Goal: Find specific page/section: Find specific page/section

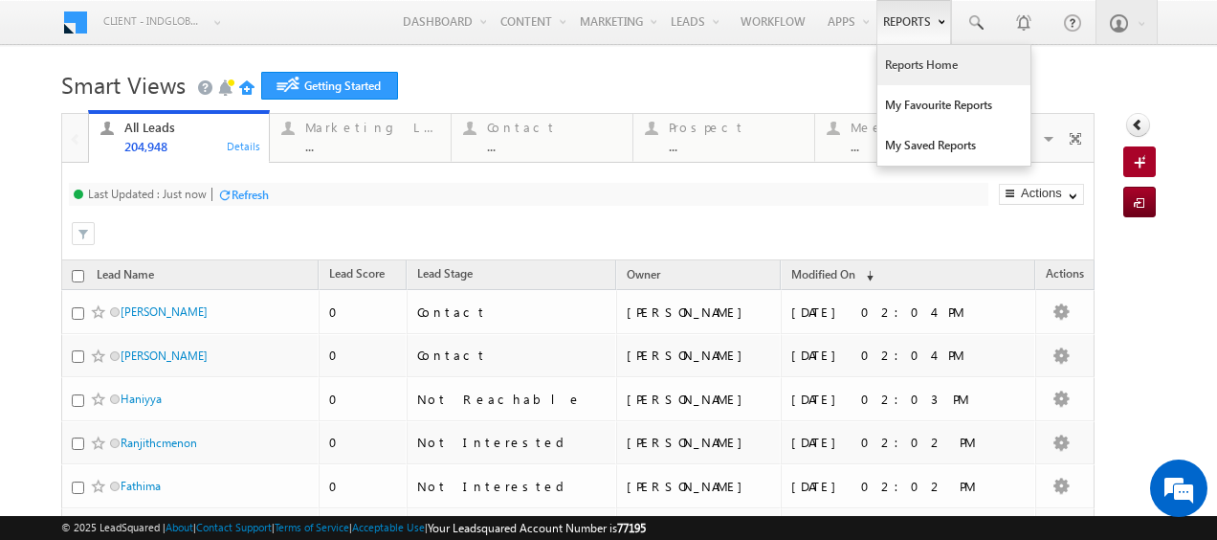
click at [900, 68] on link "Reports Home" at bounding box center [954, 65] width 153 height 40
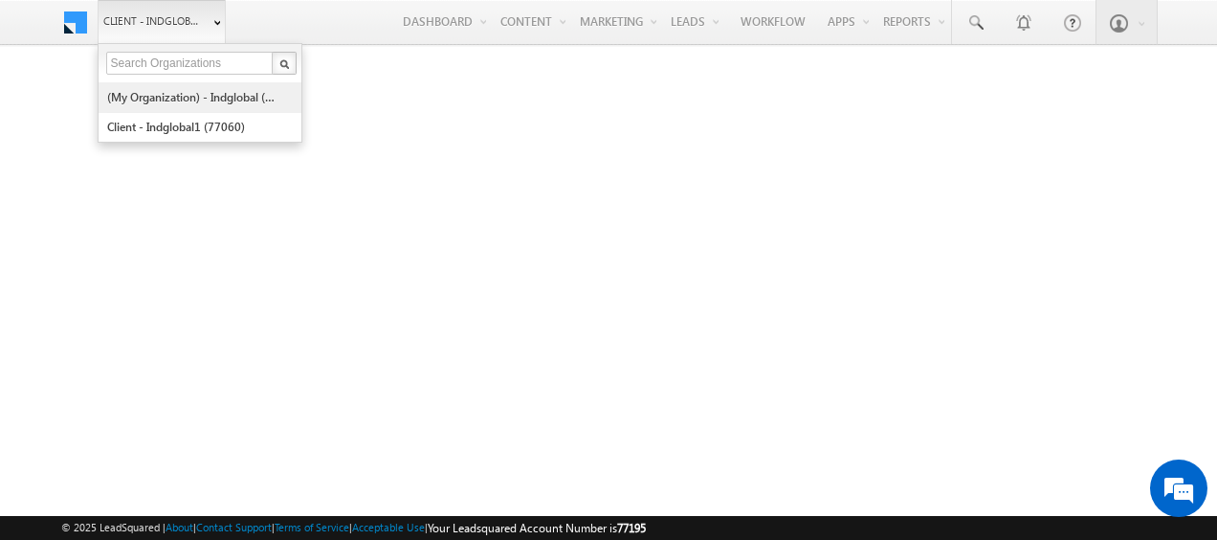
click at [197, 87] on link "(My Organization) - indglobal (48060)" at bounding box center [193, 97] width 175 height 30
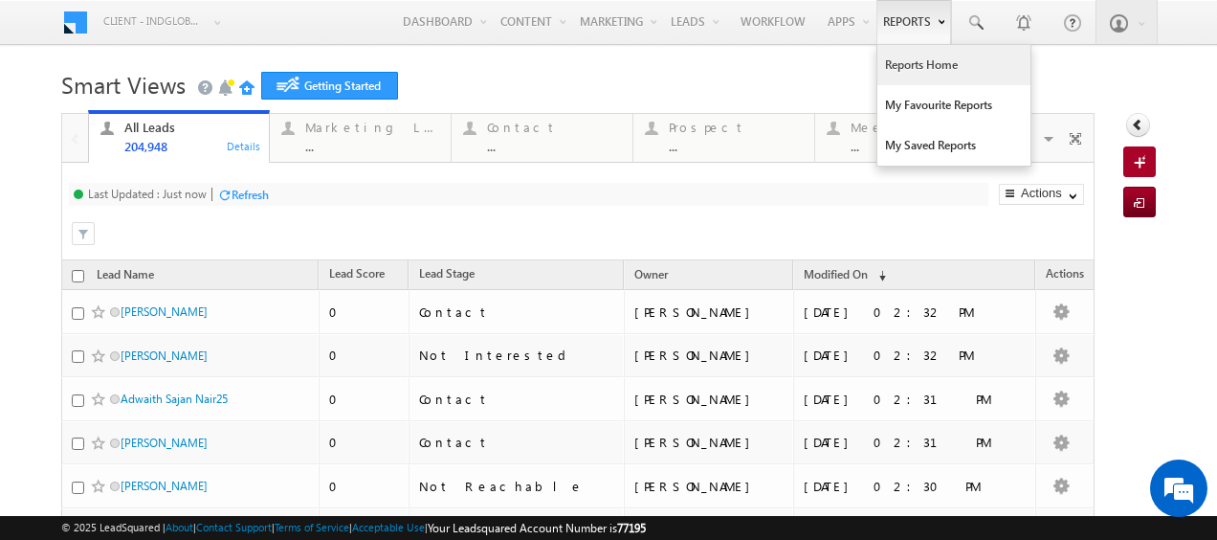
click at [921, 65] on link "Reports Home" at bounding box center [954, 65] width 153 height 40
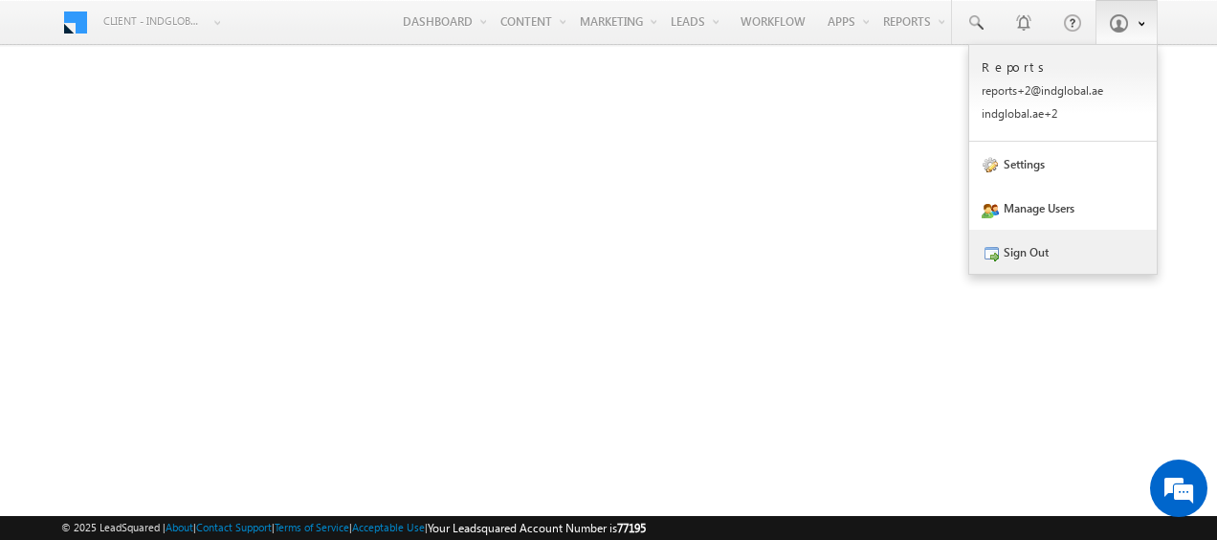
click at [1029, 247] on link "Sign Out" at bounding box center [1064, 252] width 188 height 44
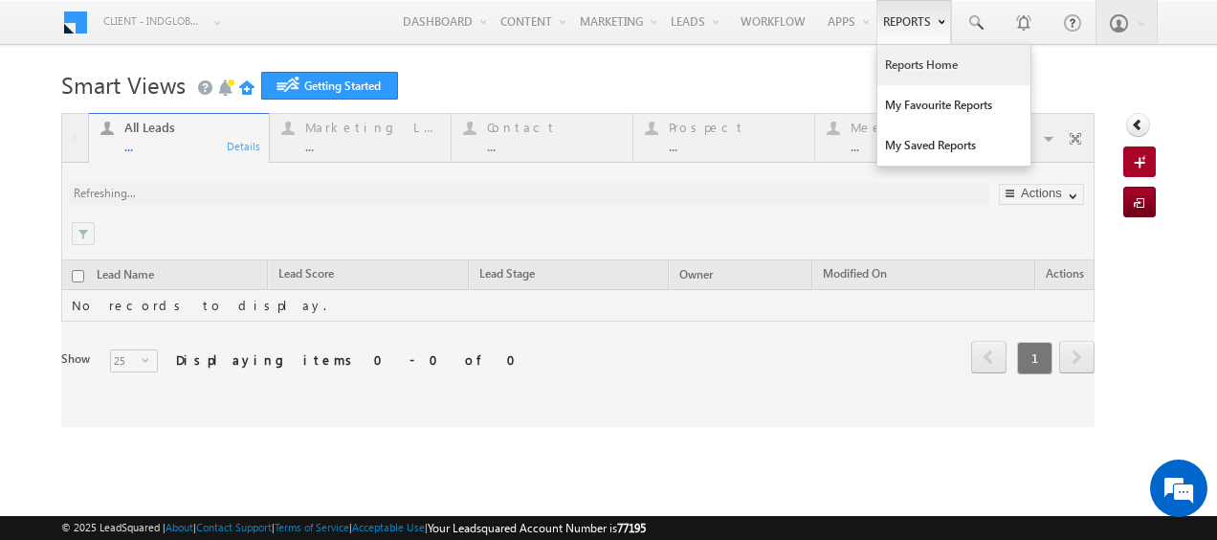
click at [905, 63] on link "Reports Home" at bounding box center [954, 65] width 153 height 40
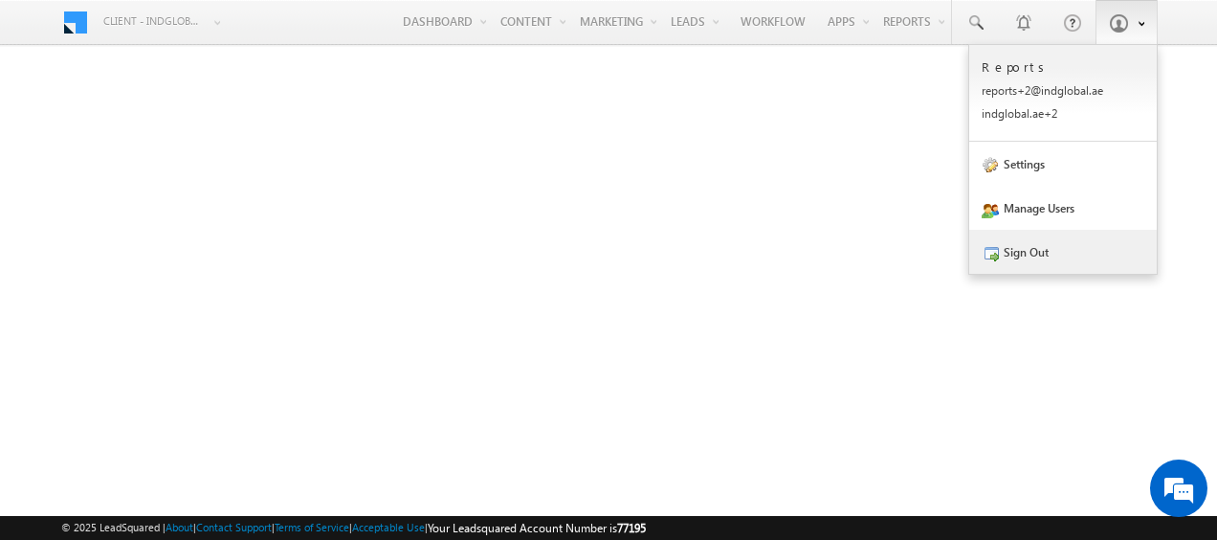
click at [1053, 246] on link "Sign Out" at bounding box center [1064, 252] width 188 height 44
